Goal: Information Seeking & Learning: Learn about a topic

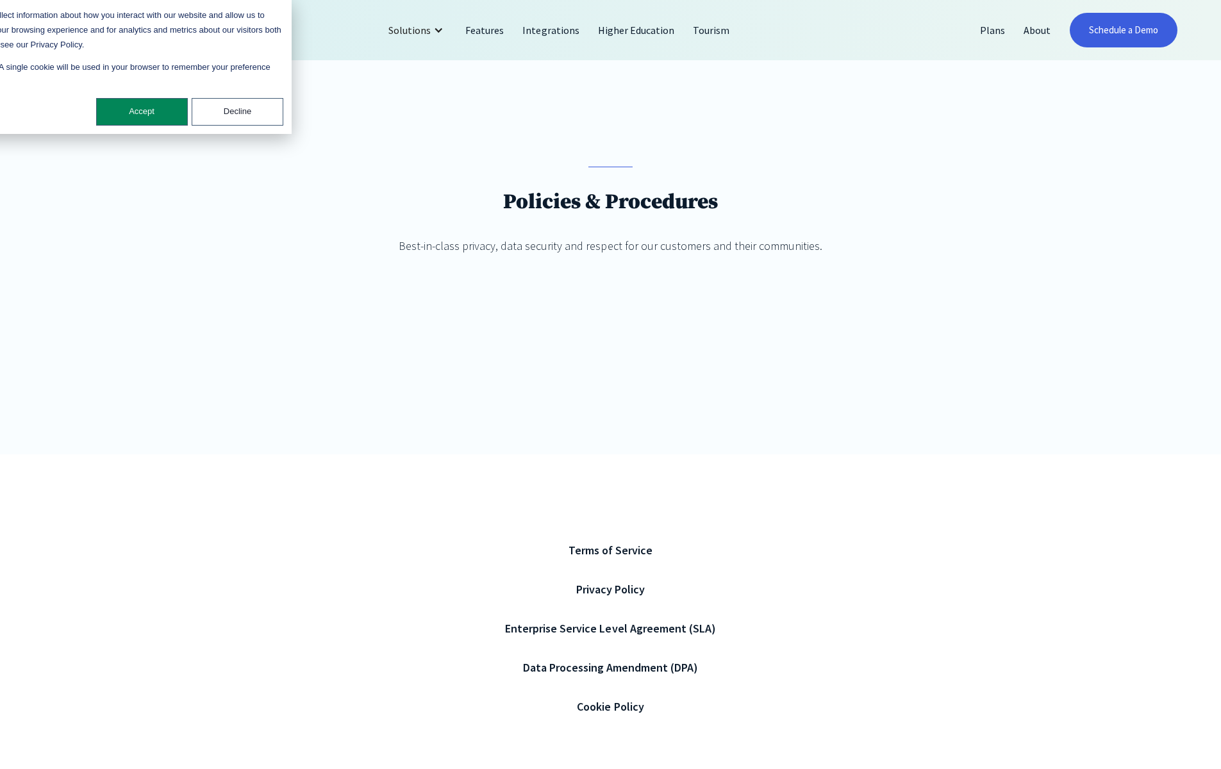
scroll to position [105, 0]
